Goal: Task Accomplishment & Management: Use online tool/utility

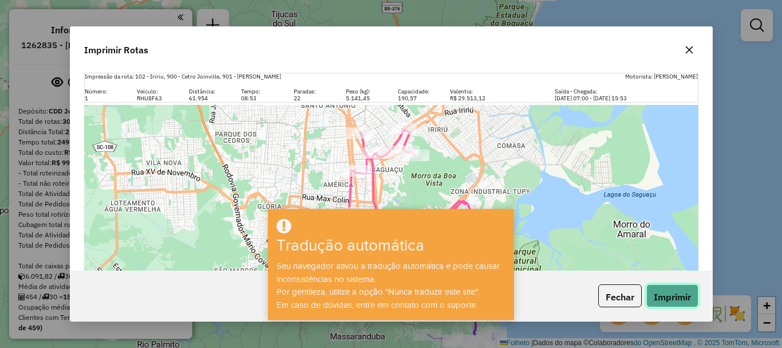
click at [686, 292] on font "Imprimir" at bounding box center [672, 295] width 37 height 11
click at [502, 140] on div "Folheto | Dados do mapa © Colaboradores do OpenStreetMap , © 2025 TomTom, Micro…" at bounding box center [391, 234] width 614 height 258
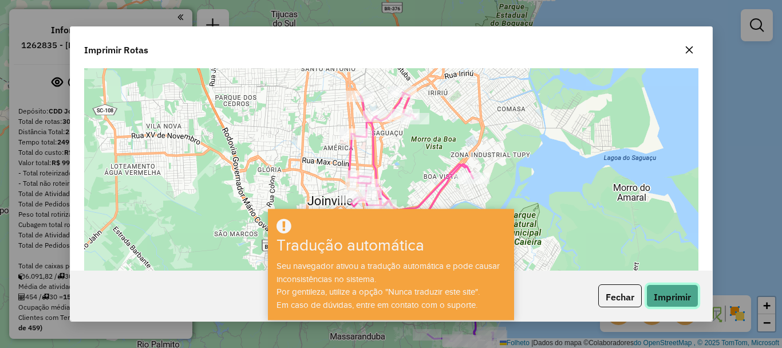
click at [663, 300] on font "Imprimir" at bounding box center [672, 295] width 37 height 11
click at [523, 292] on div "Fechar Imprimir" at bounding box center [391, 295] width 642 height 51
drag, startPoint x: 523, startPoint y: 292, endPoint x: 689, endPoint y: 50, distance: 293.2
click at [689, 50] on div "Imprimir Rotas Impressão da rota: 102 - Iririu, 900 - Cetro Joinville, 901 - [P…" at bounding box center [391, 173] width 643 height 295
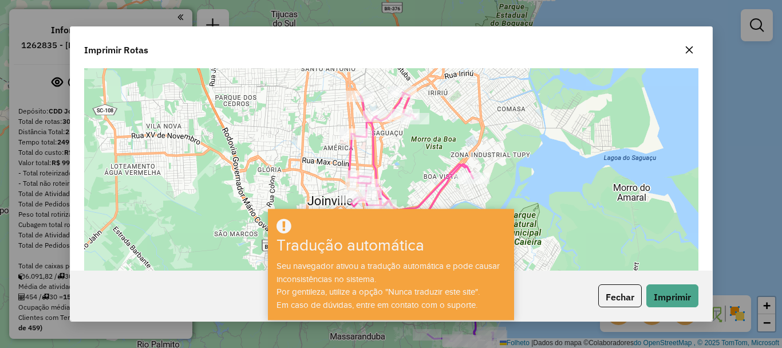
click at [689, 50] on icon "button" at bounding box center [688, 49] width 7 height 7
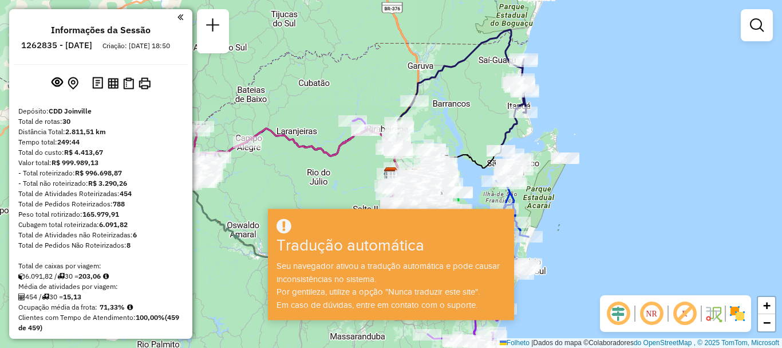
click at [333, 273] on div "Seu navegador ativou a tradução automática e pode causar inconsistências no sis…" at bounding box center [391, 285] width 243 height 52
click at [597, 196] on div "Janela de atendimento Grau de atendimento Capacidade Transportadoras Veículos C…" at bounding box center [391, 174] width 782 height 348
click at [297, 226] on div at bounding box center [391, 226] width 243 height 19
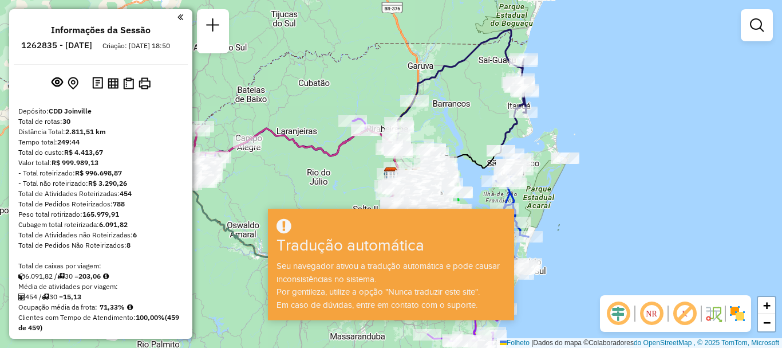
click at [297, 226] on div at bounding box center [391, 226] width 243 height 19
click at [666, 92] on div "Janela de atendimento Grau de atendimento Capacidade Transportadoras Veículos C…" at bounding box center [391, 174] width 782 height 348
click at [416, 138] on div "Janela de atendimento Grau de atendimento Capacidade Transportadoras Veículos C…" at bounding box center [391, 174] width 782 height 348
click at [333, 220] on div at bounding box center [391, 226] width 243 height 19
drag, startPoint x: 333, startPoint y: 220, endPoint x: 329, endPoint y: 229, distance: 9.5
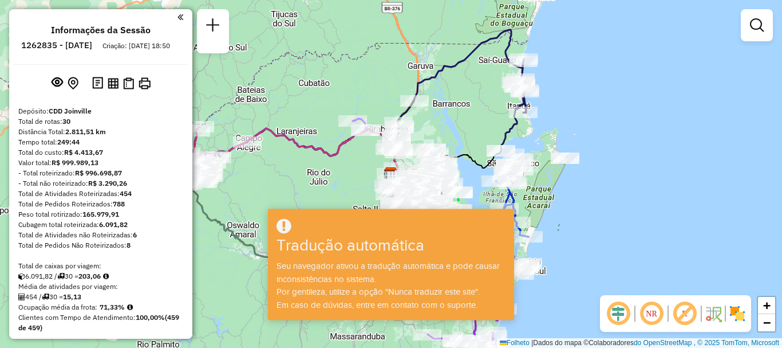
click at [332, 224] on div at bounding box center [391, 226] width 243 height 19
drag, startPoint x: 331, startPoint y: 246, endPoint x: 378, endPoint y: 251, distance: 47.3
click at [331, 244] on font "Tradução automática" at bounding box center [351, 245] width 148 height 18
click at [424, 284] on div "Seu navegador ativou a tradução automática e pode causar inconsistências no sis…" at bounding box center [391, 285] width 243 height 52
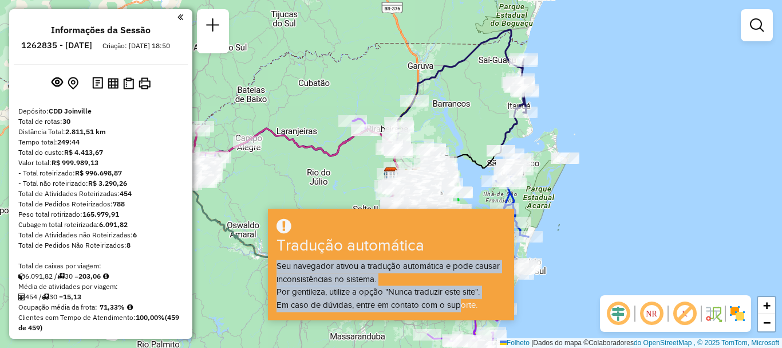
drag, startPoint x: 463, startPoint y: 301, endPoint x: 465, endPoint y: 244, distance: 56.2
click at [465, 244] on div "Tradução automática Seu navegador ativou a tradução automática e pode causar in…" at bounding box center [391, 263] width 246 height 111
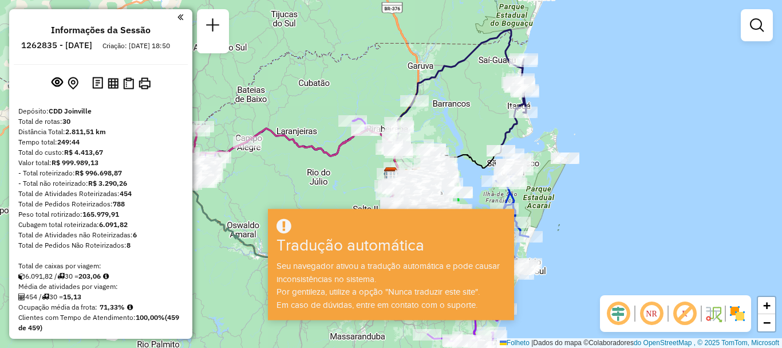
click at [462, 233] on div at bounding box center [391, 226] width 243 height 19
click at [353, 190] on div "Janela de atendimento Grau de atendimento Capacidade Transportadoras Veículos C…" at bounding box center [391, 174] width 782 height 348
click at [177, 19] on em at bounding box center [180, 17] width 6 height 10
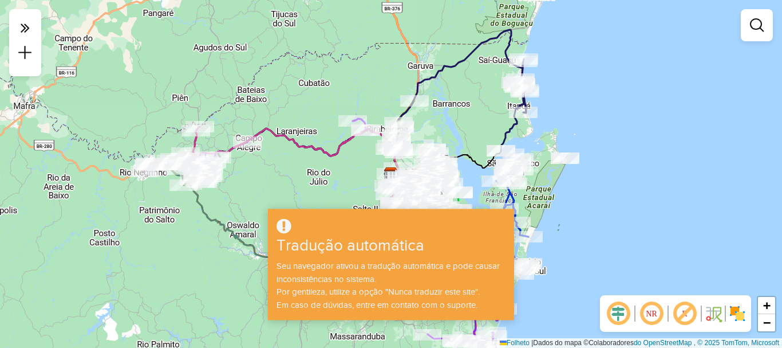
click at [526, 303] on div "Rota 30 - Placa RYC8I75 46906426 - [PERSON_NAME] [PERSON_NAME] 8 Janela de aten…" at bounding box center [391, 174] width 782 height 348
select select "**********"
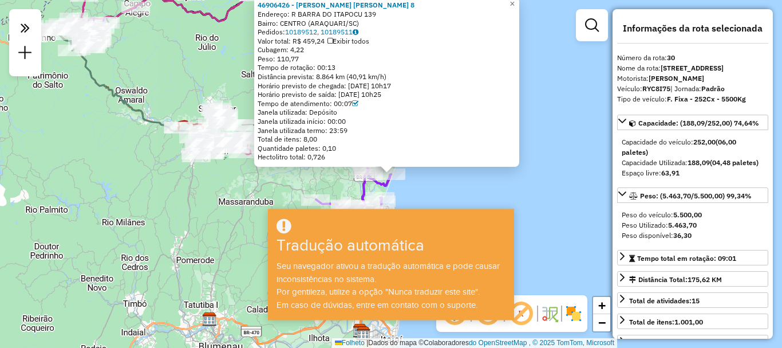
click at [501, 255] on div "Tradução automática" at bounding box center [391, 238] width 243 height 42
click at [543, 225] on div "46906426 - [PERSON_NAME] [PERSON_NAME] 8 Endereço: R [GEOGRAPHIC_DATA] 139 Bair…" at bounding box center [391, 174] width 782 height 348
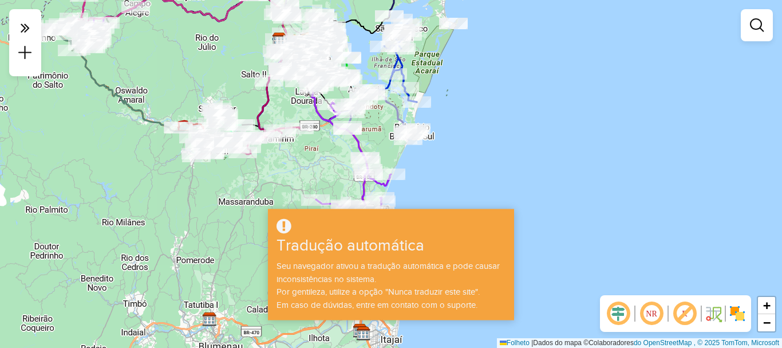
click at [543, 89] on div "Janela de atendimento Grau de atendimento Capacidade Transportadoras Veículos C…" at bounding box center [391, 174] width 782 height 348
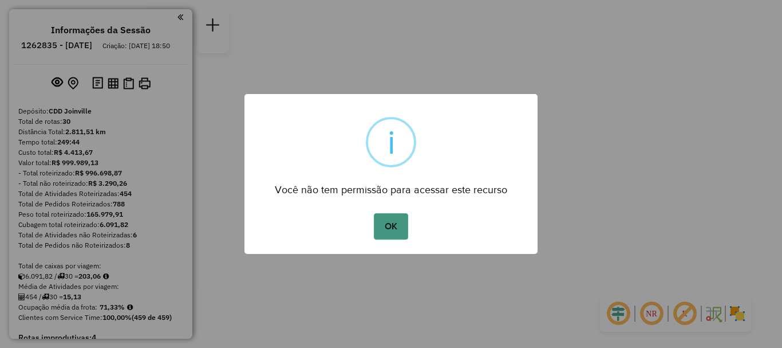
click at [385, 232] on button "OK" at bounding box center [391, 226] width 34 height 26
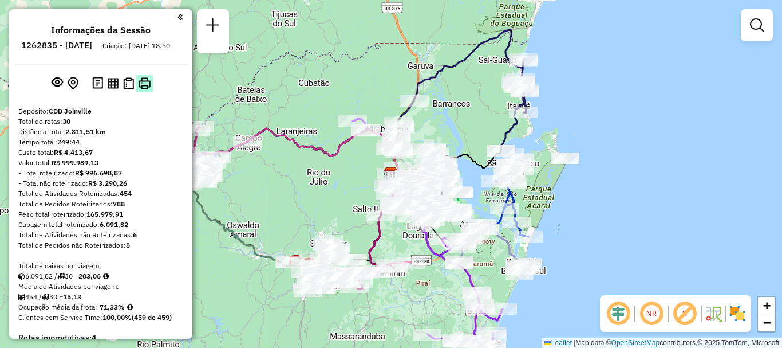
click at [148, 89] on img at bounding box center [145, 83] width 12 height 12
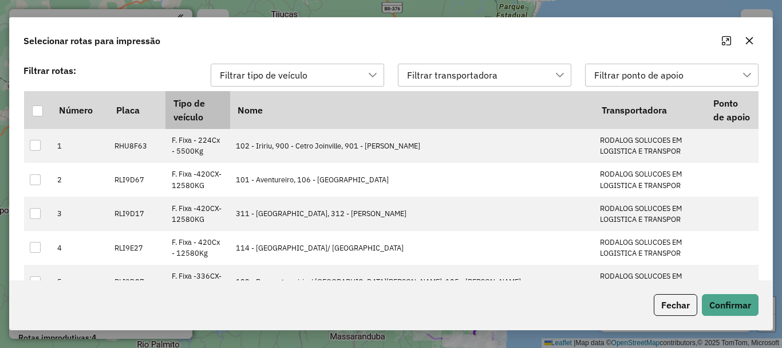
scroll to position [9, 52]
drag, startPoint x: 534, startPoint y: 83, endPoint x: 532, endPoint y: 77, distance: 6.7
click at [532, 77] on div "Filtrar transportadora" at bounding box center [476, 75] width 146 height 22
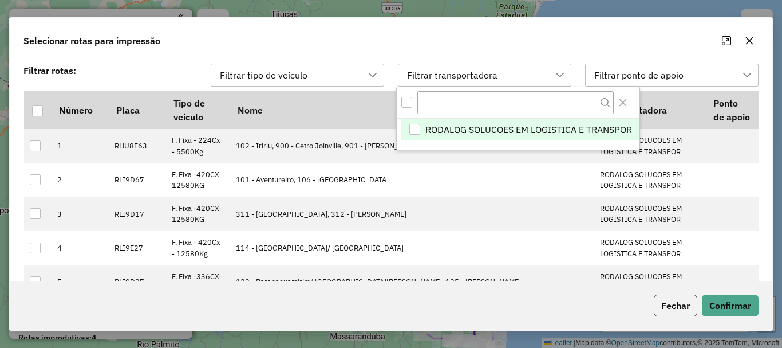
click at [421, 122] on li "RODALOG SOLUCOES EM LOGISTICA E TRANSPOR" at bounding box center [520, 130] width 238 height 22
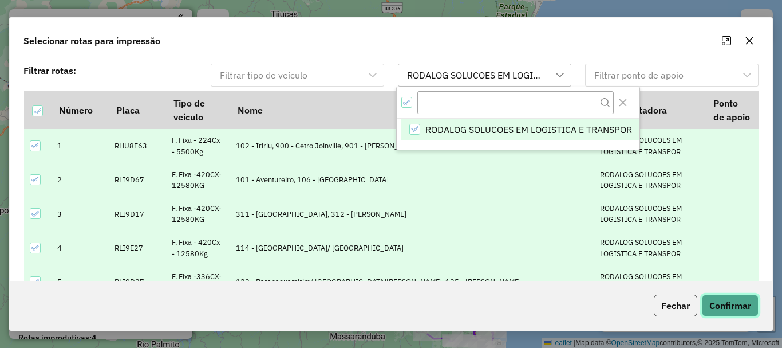
click at [721, 309] on button "Confirmar" at bounding box center [730, 305] width 57 height 22
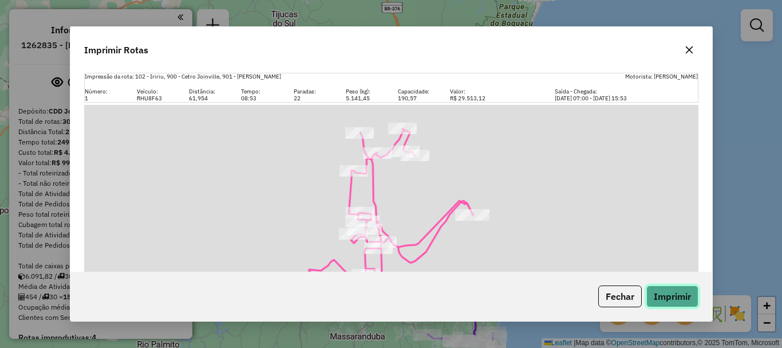
click at [668, 301] on button "Imprimir" at bounding box center [672, 296] width 52 height 22
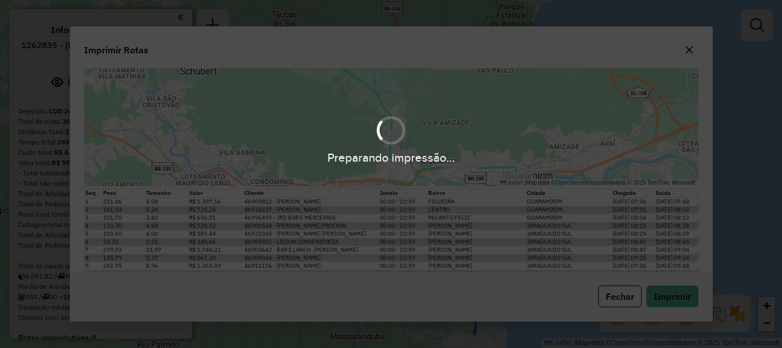
scroll to position [1145, 0]
